Goal: Check status: Check status

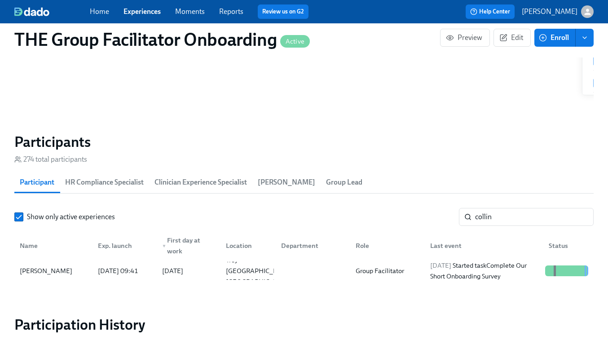
scroll to position [275, 0]
click at [147, 13] on link "Experiences" at bounding box center [142, 11] width 37 height 9
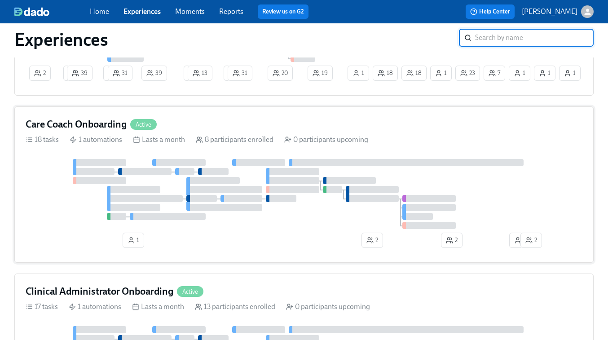
scroll to position [441, 0]
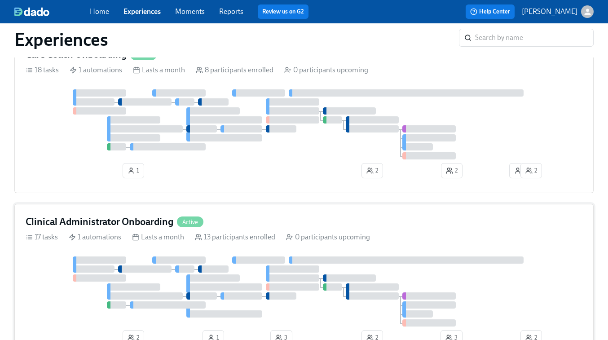
click at [335, 251] on div "Clinical Administrator Onboarding Active 17 tasks 1 automations Lasts a month 1…" at bounding box center [304, 282] width 580 height 156
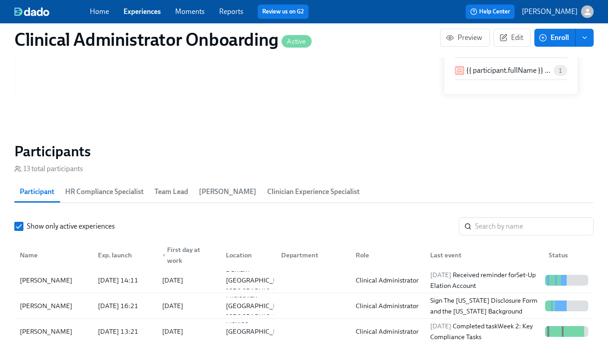
scroll to position [677, 0]
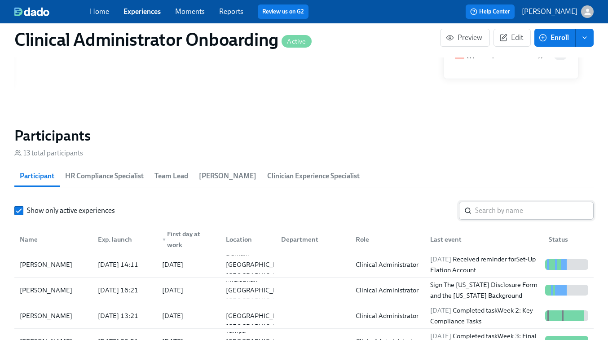
click at [490, 208] on input "search" at bounding box center [534, 211] width 119 height 18
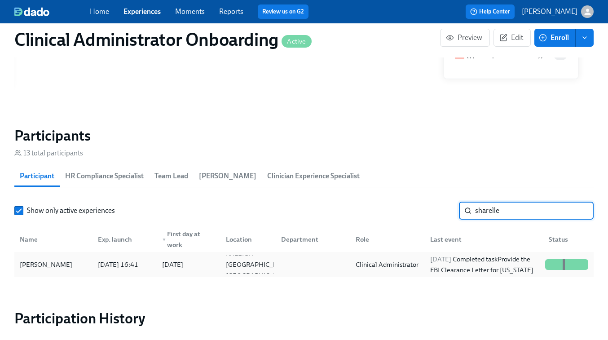
type input "sharelle"
click at [418, 266] on div "Clinical Administrator" at bounding box center [387, 264] width 70 height 11
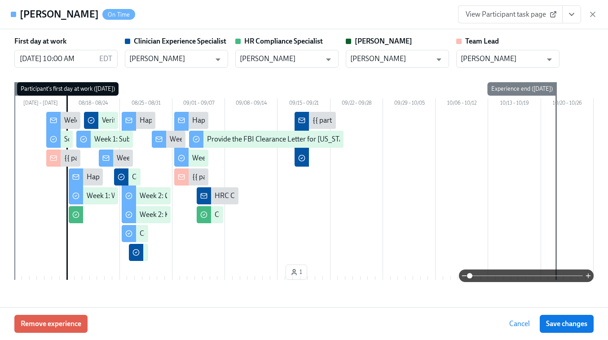
click at [576, 17] on icon "View task page" at bounding box center [571, 14] width 9 height 9
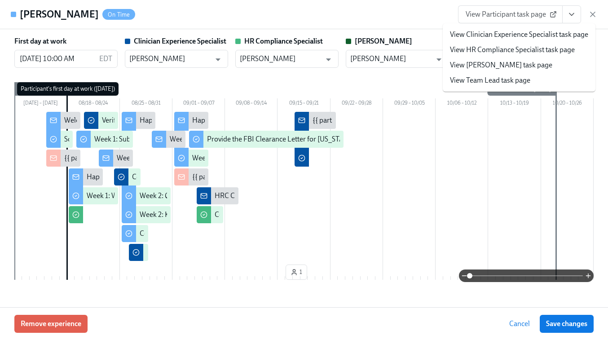
click at [534, 36] on link "View Clinician Experience Specialist task page" at bounding box center [519, 35] width 138 height 10
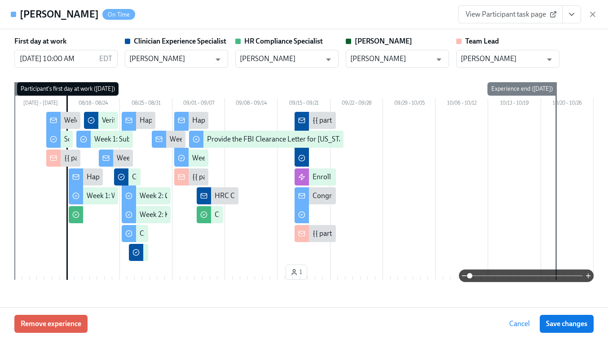
scroll to position [0, 5376]
click at [567, 14] on icon "View task page" at bounding box center [571, 14] width 9 height 9
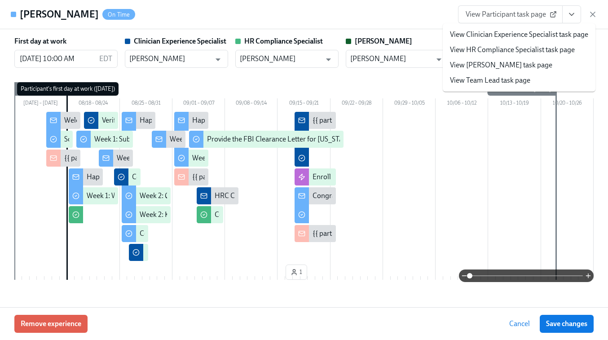
click at [477, 18] on span "View Participant task page" at bounding box center [510, 14] width 89 height 9
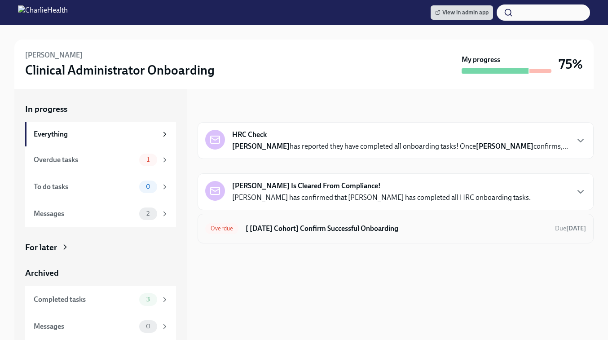
click at [331, 231] on h6 "[ Aug 18th Cohort] Confirm Successful Onboarding" at bounding box center [397, 229] width 302 height 10
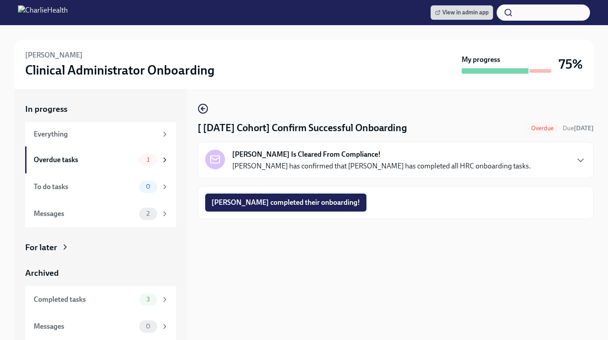
click at [279, 200] on span "Sharelle completed their onboarding!" at bounding box center [286, 202] width 149 height 9
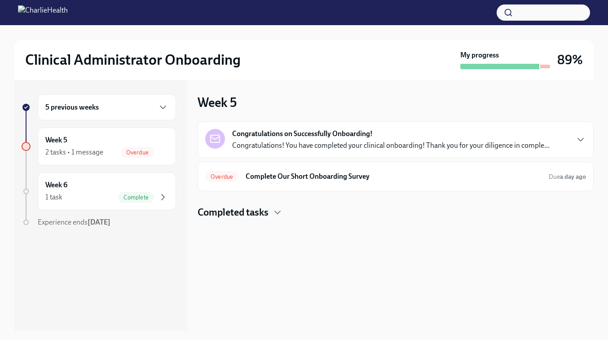
scroll to position [132, 0]
